Goal: Task Accomplishment & Management: Manage account settings

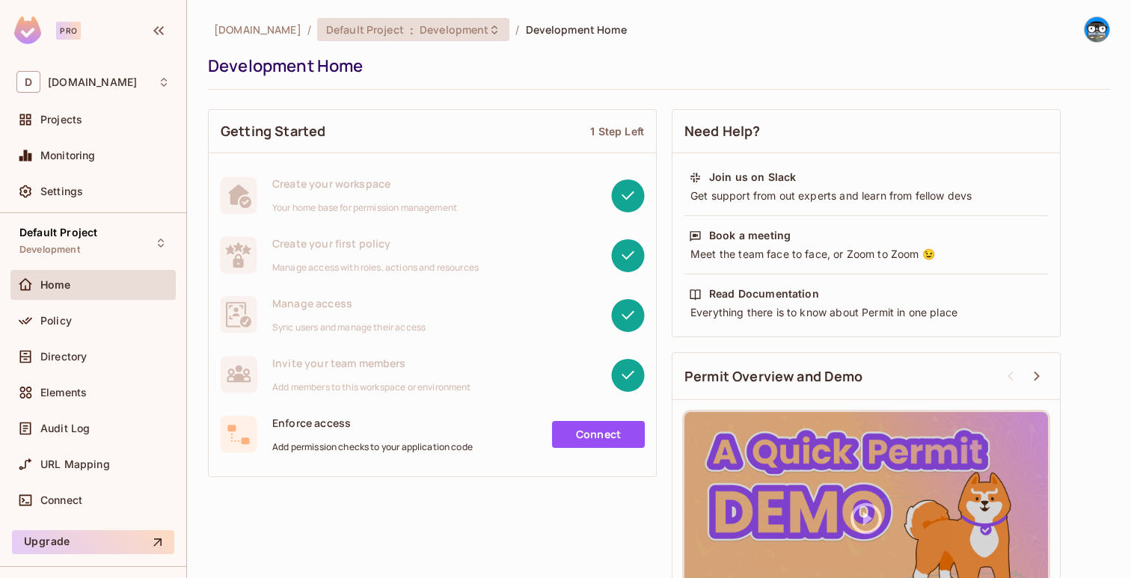
click at [427, 29] on span "Development" at bounding box center [454, 29] width 69 height 14
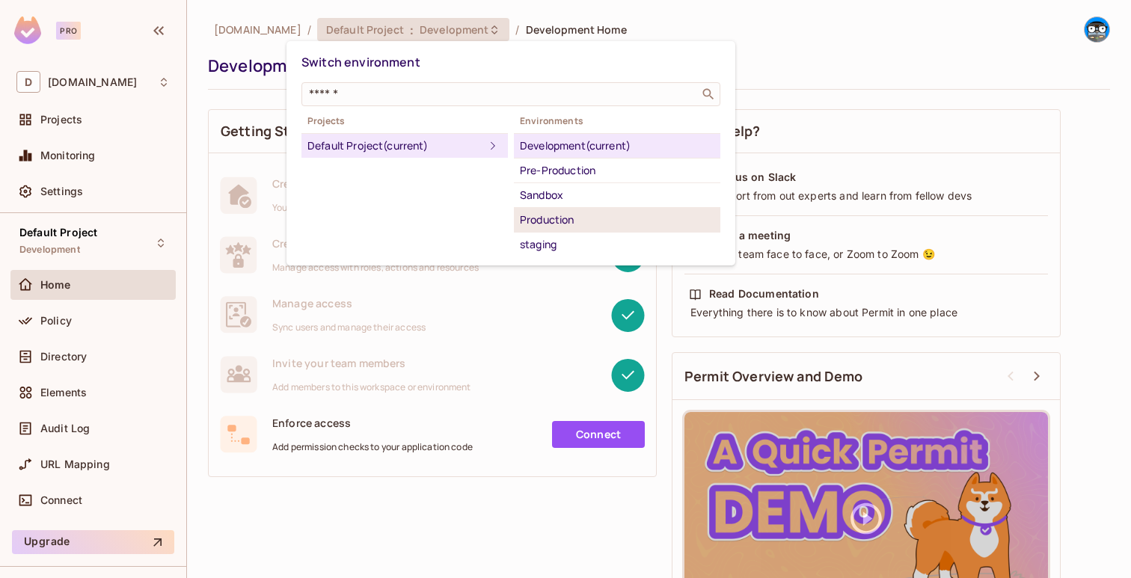
click at [601, 224] on div "Production" at bounding box center [617, 220] width 194 height 18
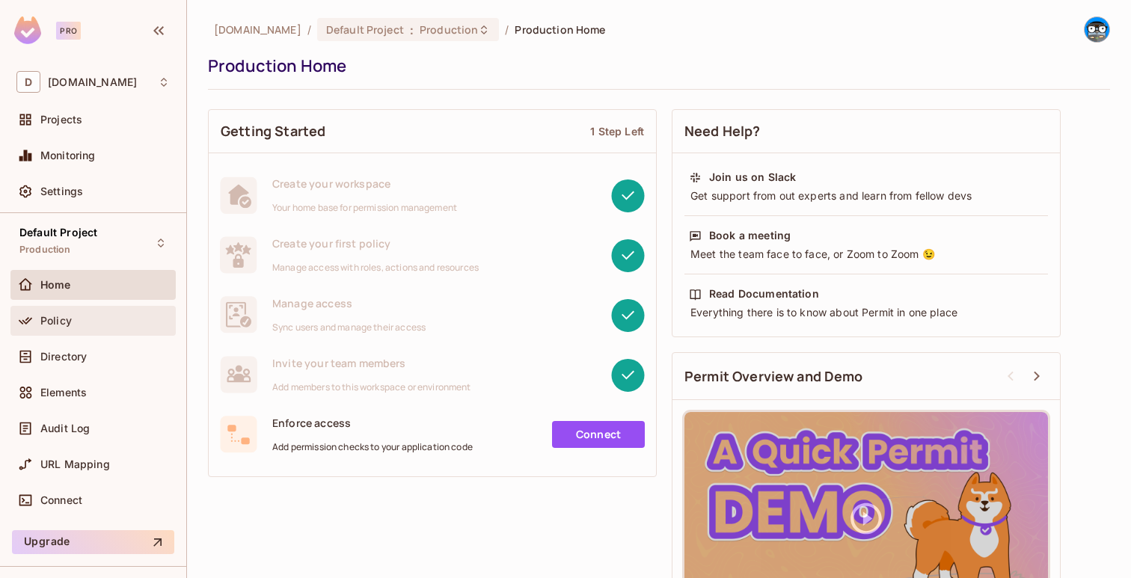
click at [126, 307] on div "Policy" at bounding box center [92, 321] width 165 height 30
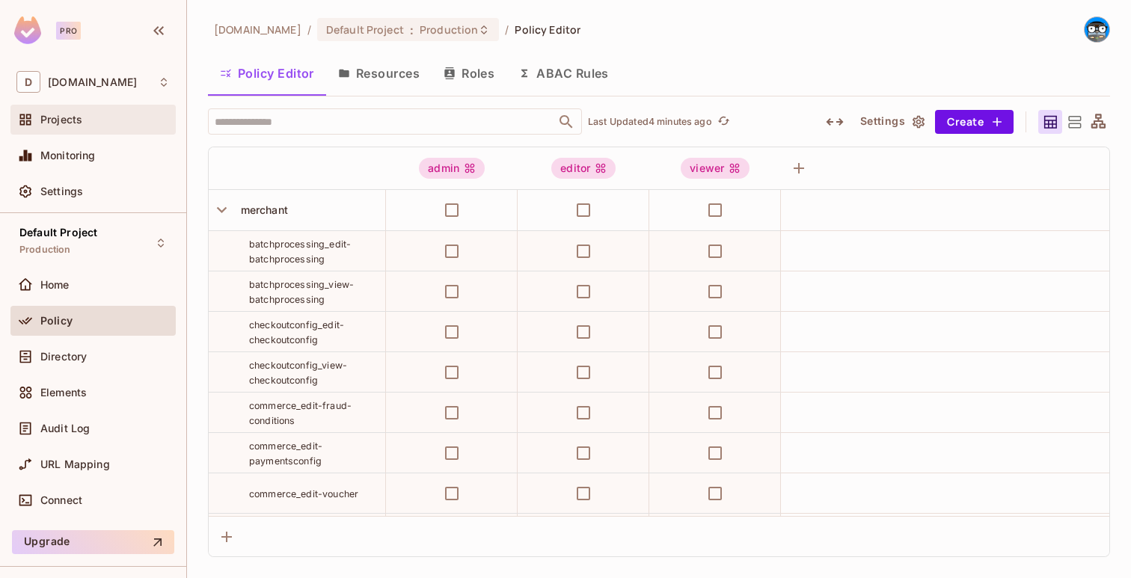
click at [103, 126] on div "Projects" at bounding box center [92, 120] width 153 height 18
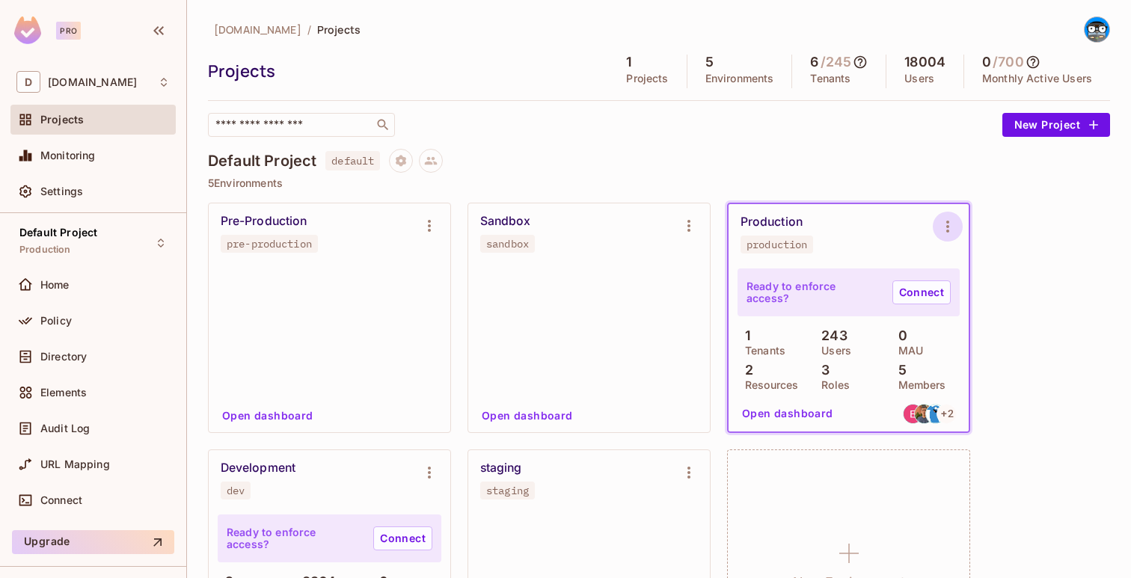
click at [947, 222] on icon "Environment settings" at bounding box center [947, 227] width 3 height 12
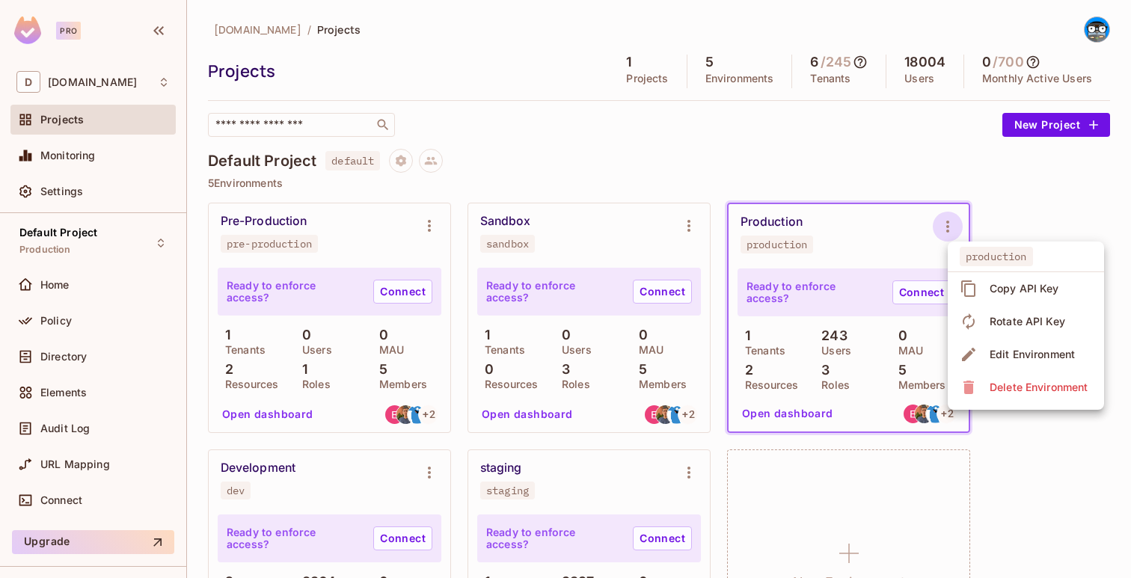
click at [1023, 296] on span "Copy API Key" at bounding box center [1024, 289] width 79 height 24
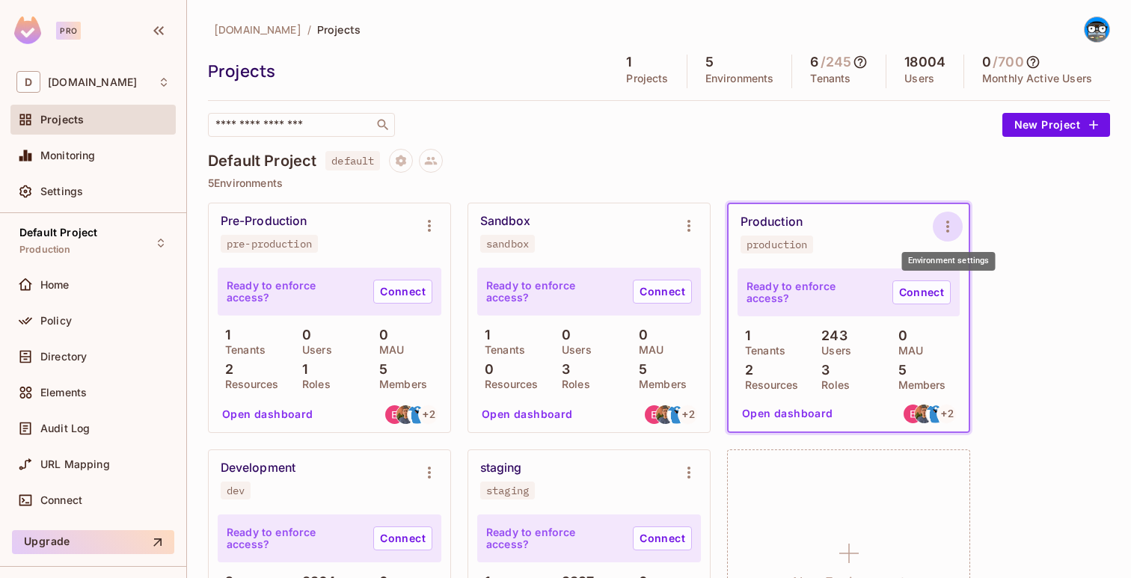
click at [936, 230] on button "Environment settings" at bounding box center [948, 227] width 30 height 30
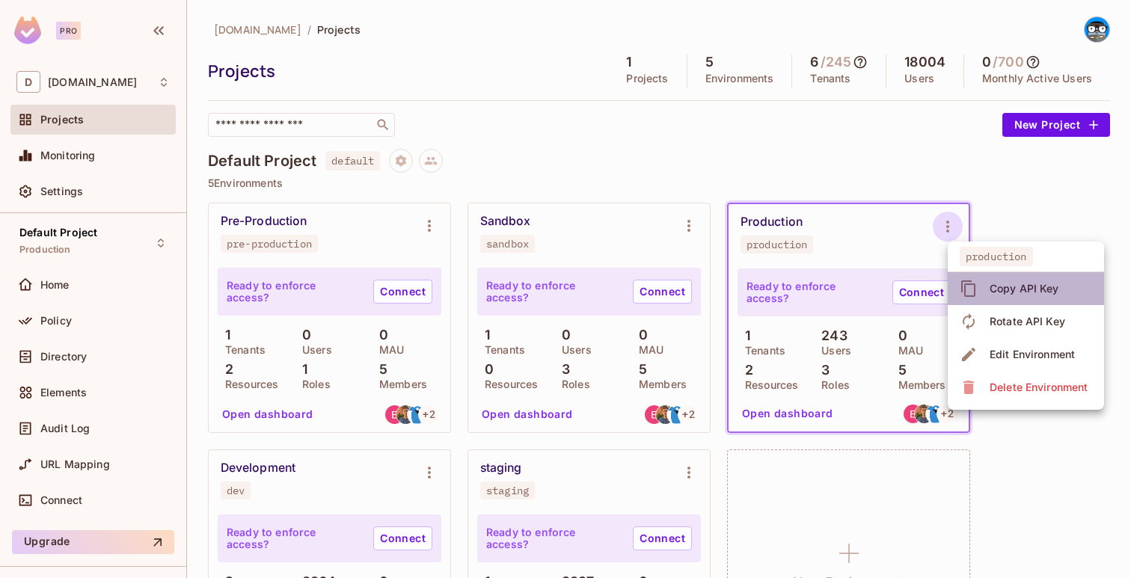
click at [975, 284] on icon at bounding box center [968, 289] width 18 height 18
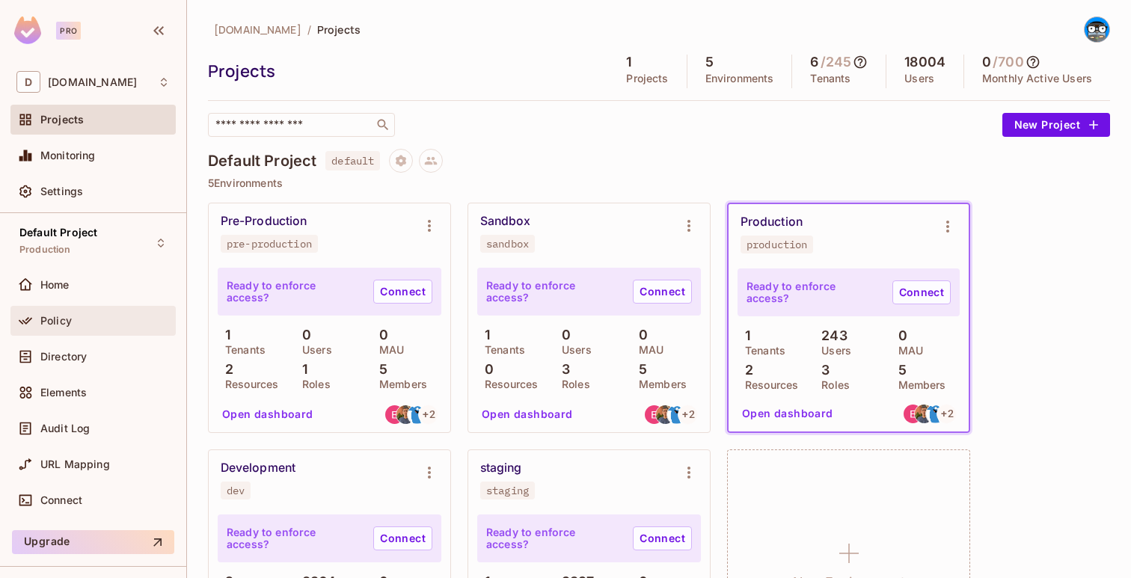
click at [79, 325] on div "Policy" at bounding box center [104, 321] width 129 height 12
